Goal: Connect with others: Connect with other users

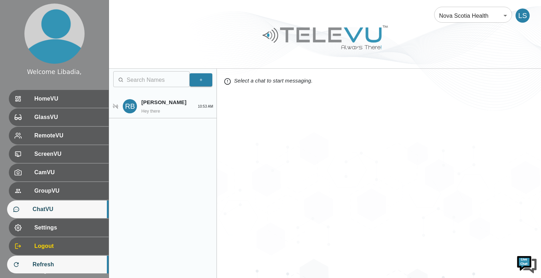
click at [48, 266] on span "Refresh" at bounding box center [68, 264] width 70 height 8
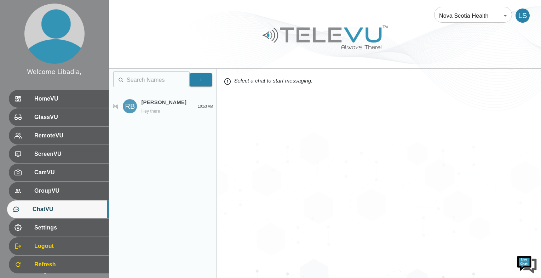
click at [166, 105] on p "[PERSON_NAME]" at bounding box center [166, 102] width 50 height 8
